Goal: Find specific page/section: Find specific page/section

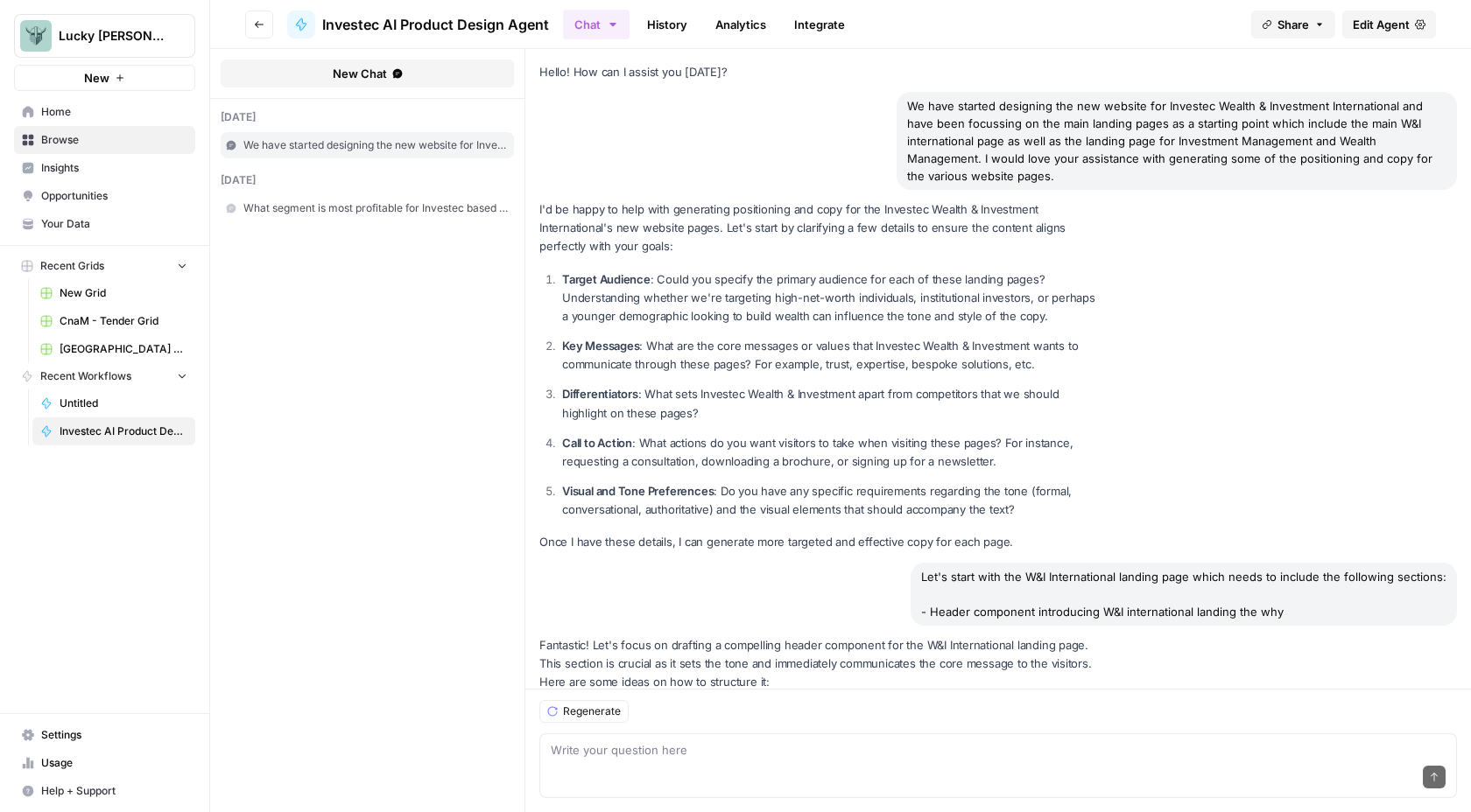
scroll to position [4542, 0]
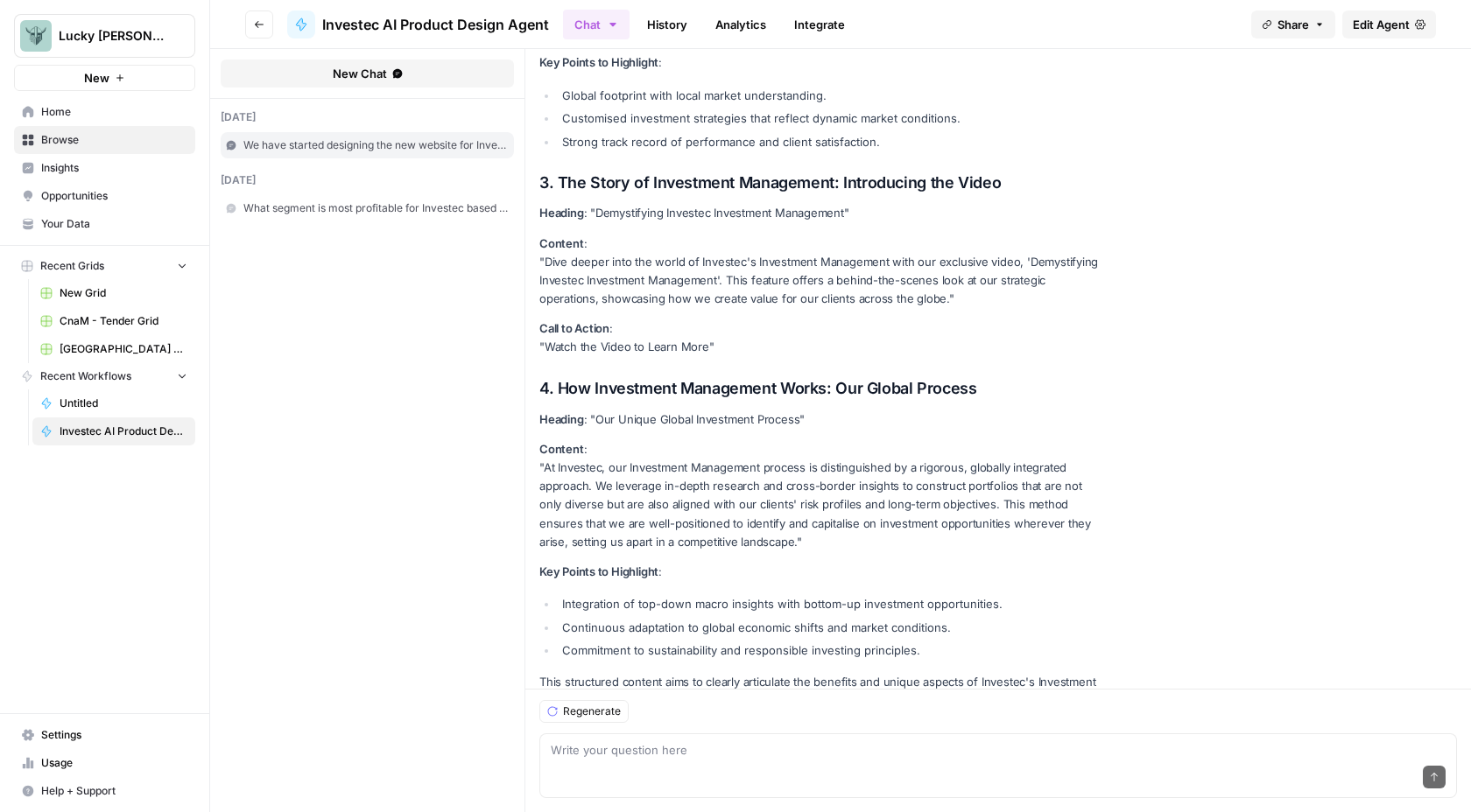
click at [54, 107] on span "Home" at bounding box center [114, 112] width 147 height 16
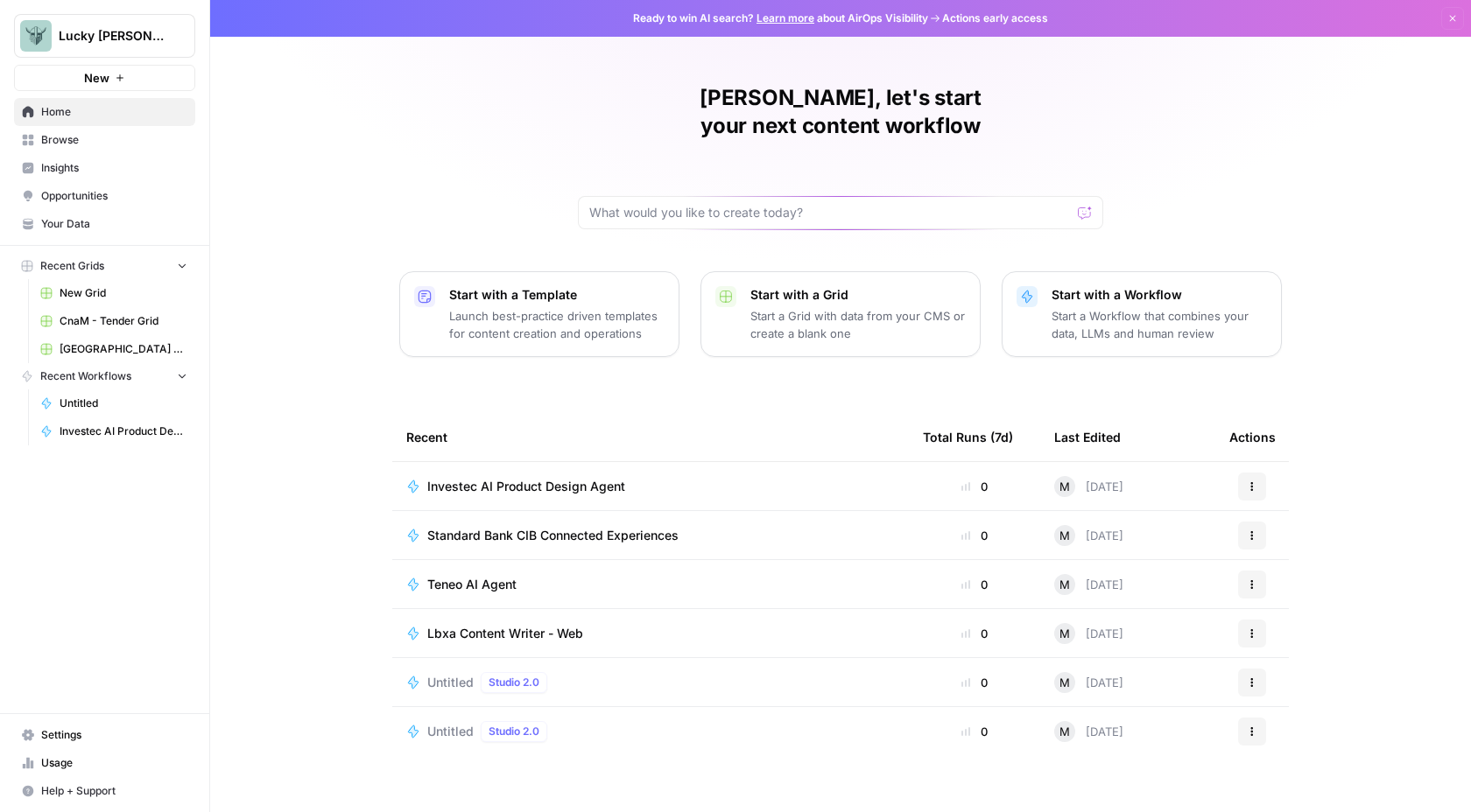
click at [458, 674] on span "Untitled" at bounding box center [451, 683] width 47 height 18
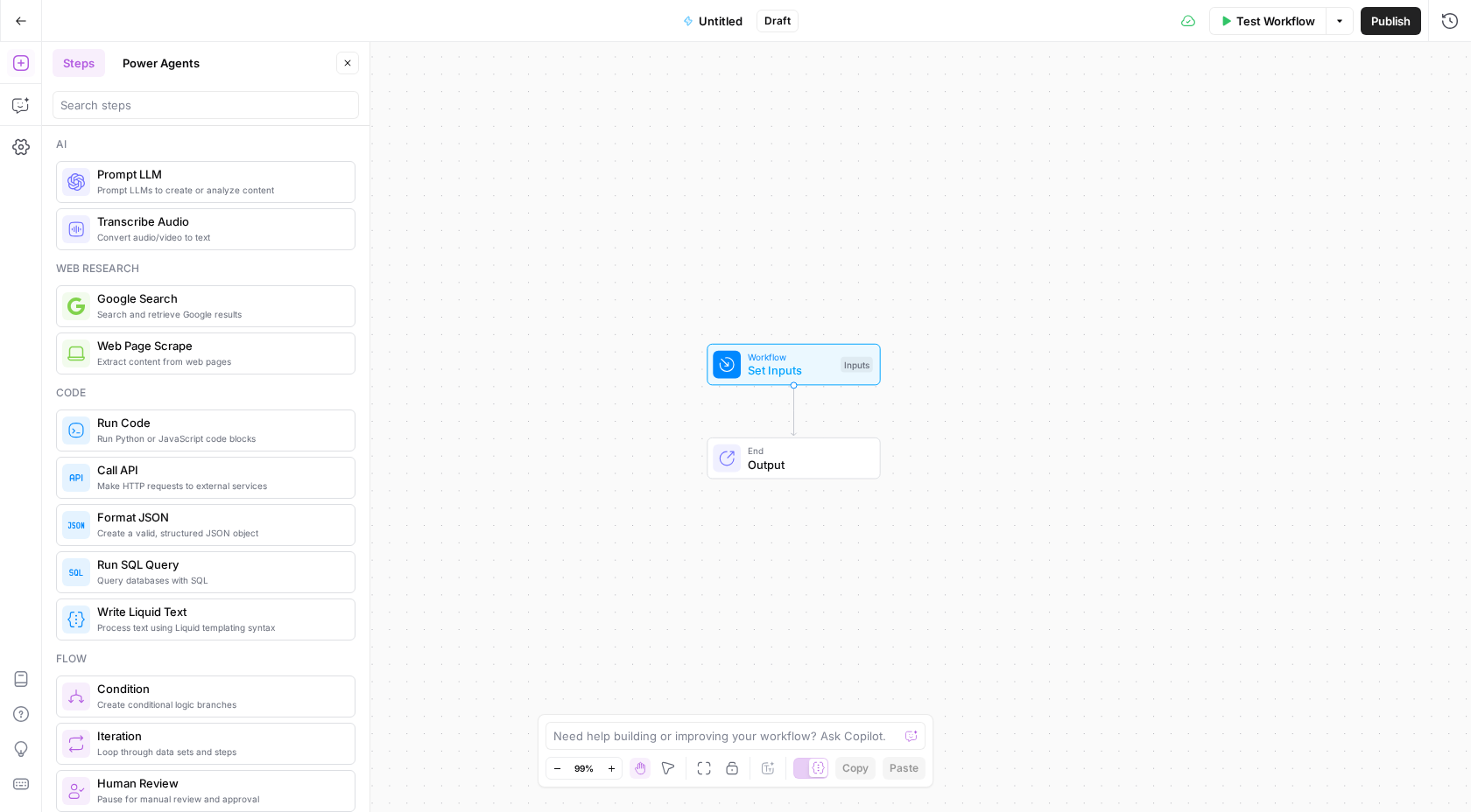
click at [18, 27] on button "Go Back" at bounding box center [21, 21] width 32 height 32
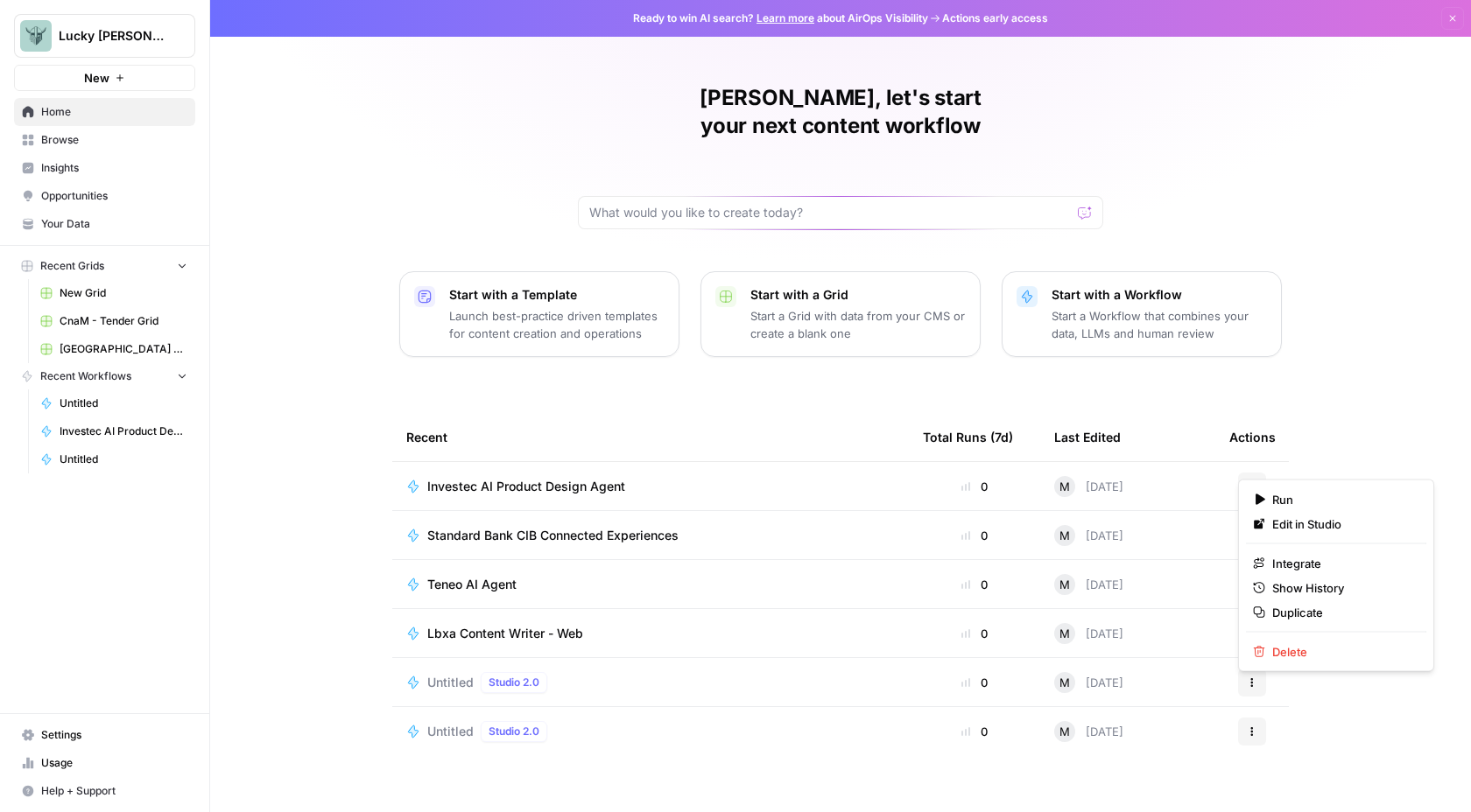
click at [1247, 481] on icon "button" at bounding box center [1252, 486] width 11 height 11
click at [1323, 223] on div "[PERSON_NAME], let's start your next content workflow Start with a Template Lau…" at bounding box center [840, 416] width 1261 height 833
